Goal: Navigation & Orientation: Find specific page/section

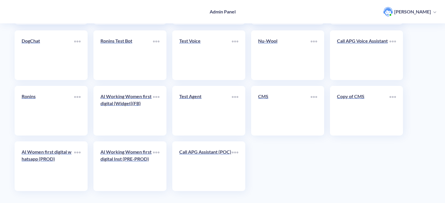
scroll to position [202, 0]
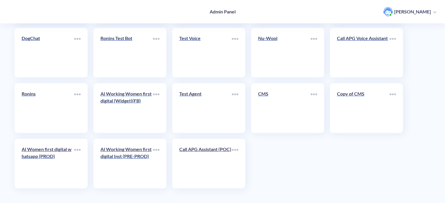
click at [141, 104] on p "AI Working Women first digital (Widget)(FB)" at bounding box center [126, 97] width 53 height 14
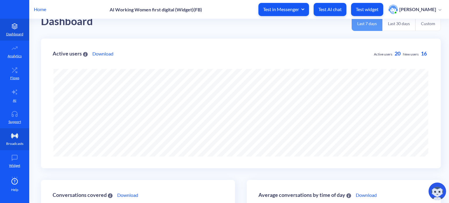
scroll to position [18, 0]
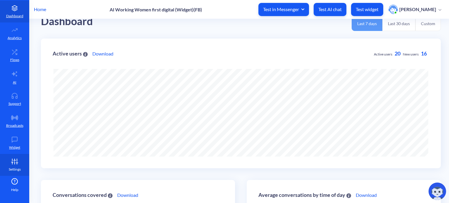
click at [13, 164] on icon at bounding box center [15, 162] width 12 height 6
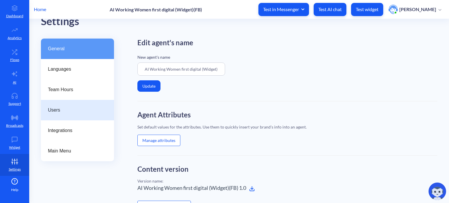
click at [55, 115] on div "Users" at bounding box center [77, 110] width 73 height 20
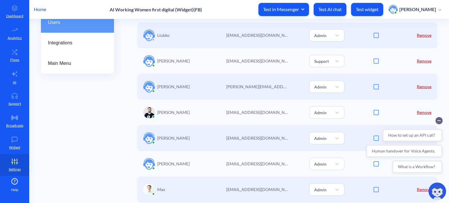
scroll to position [107, 0]
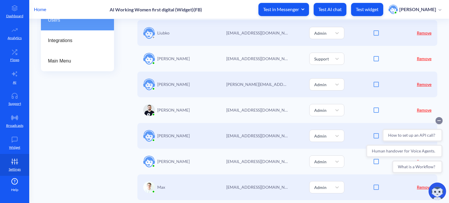
click at [439, 120] on circle "Collapse conversation starters" at bounding box center [438, 120] width 7 height 7
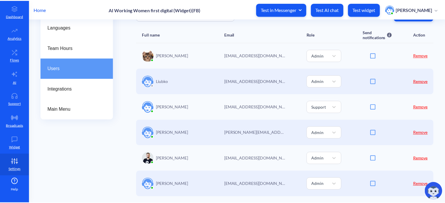
scroll to position [0, 0]
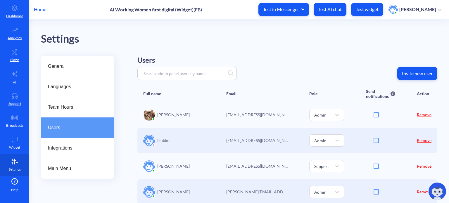
click at [163, 115] on p "[PERSON_NAME]" at bounding box center [173, 115] width 32 height 6
click at [285, 42] on div "Settings" at bounding box center [245, 39] width 408 height 17
click at [43, 10] on p "Home" at bounding box center [40, 9] width 12 height 7
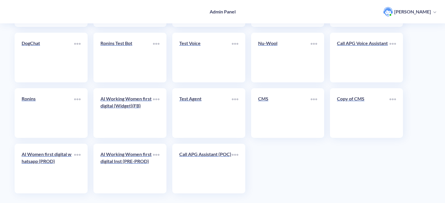
scroll to position [202, 0]
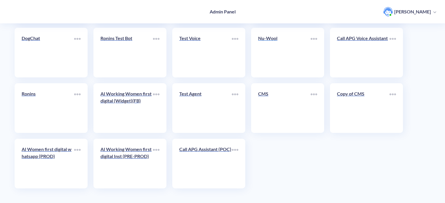
click at [294, 69] on link "Nu-Wool" at bounding box center [284, 53] width 53 height 36
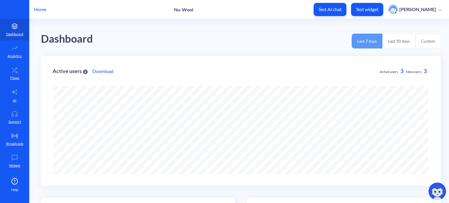
click at [43, 8] on p "Home" at bounding box center [40, 9] width 12 height 7
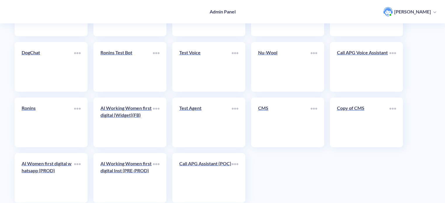
scroll to position [188, 0]
click at [289, 119] on link "CMS" at bounding box center [284, 122] width 53 height 36
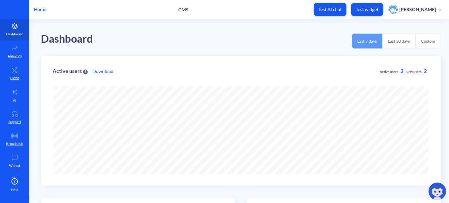
scroll to position [203, 449]
click at [6, 88] on link "AI" at bounding box center [14, 95] width 29 height 22
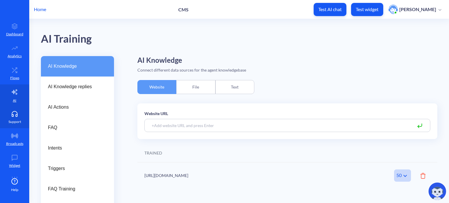
click at [20, 116] on link "Support" at bounding box center [14, 117] width 29 height 22
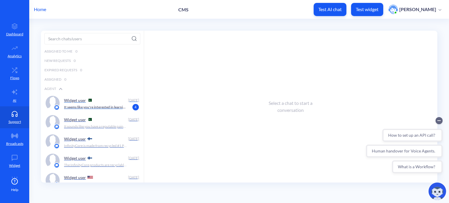
click at [112, 108] on p "It seems like you're interested in learning more about how having a Wikipedia p…" at bounding box center [95, 107] width 63 height 5
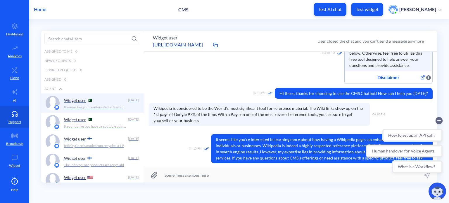
scroll to position [53, 0]
click at [440, 121] on icon "Collapse conversation starters" at bounding box center [438, 121] width 3 height 0
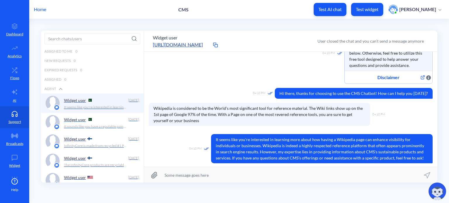
click at [99, 122] on div "Widget user" at bounding box center [95, 119] width 62 height 9
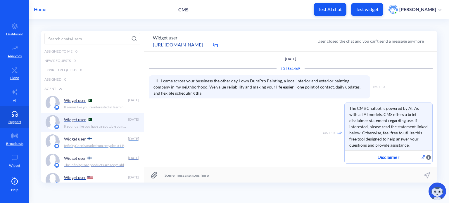
scroll to position [41, 0]
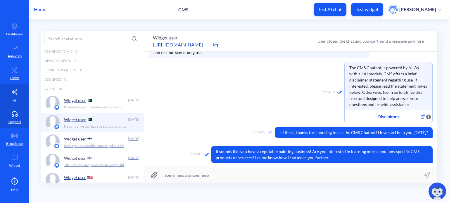
click at [13, 94] on icon at bounding box center [14, 92] width 7 height 7
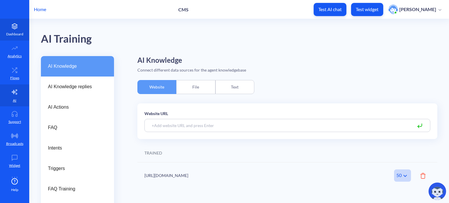
click at [13, 32] on p "Dashboard" at bounding box center [14, 34] width 17 height 5
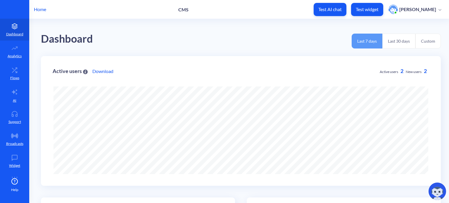
scroll to position [203, 449]
